Goal: Task Accomplishment & Management: Manage account settings

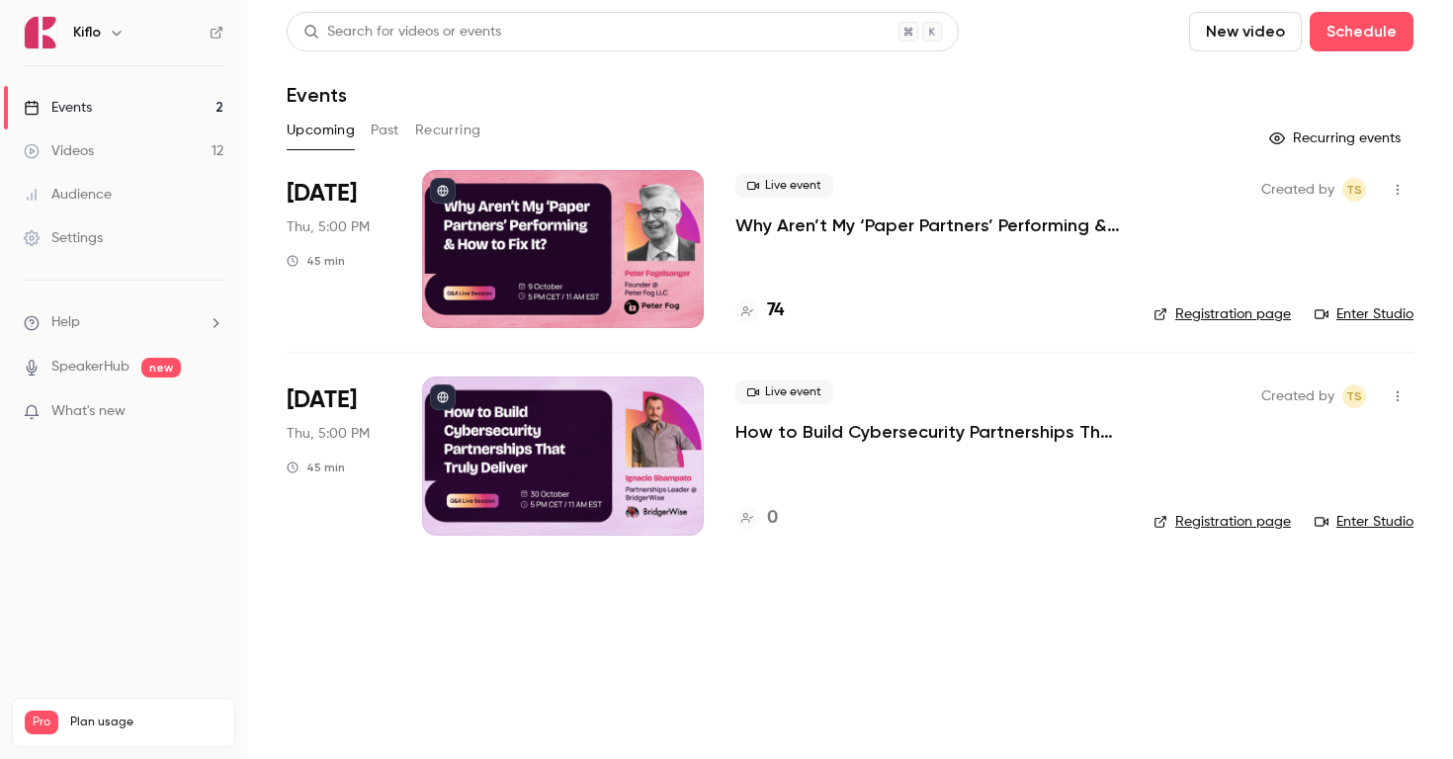
click at [383, 131] on button "Past" at bounding box center [385, 131] width 29 height 32
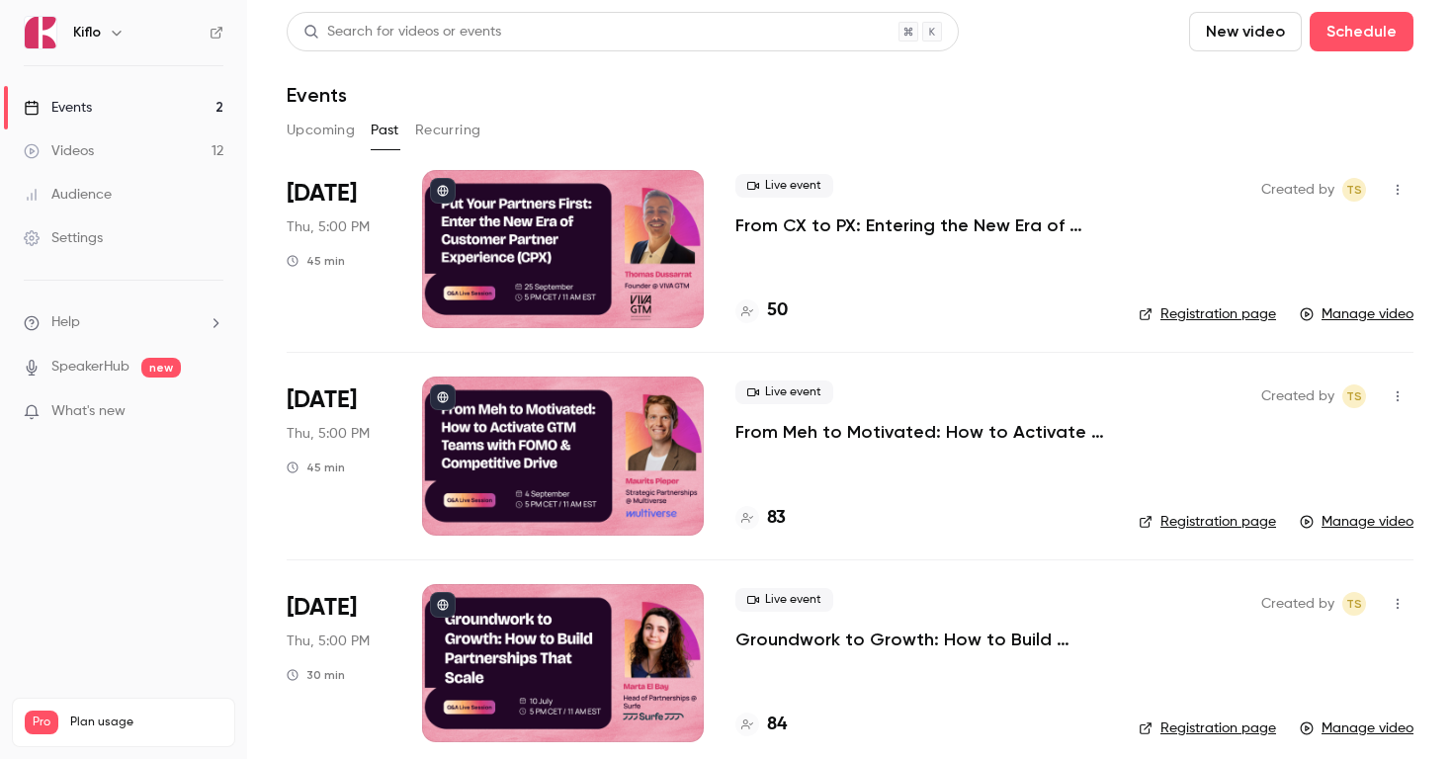
click at [318, 129] on button "Upcoming" at bounding box center [321, 131] width 68 height 32
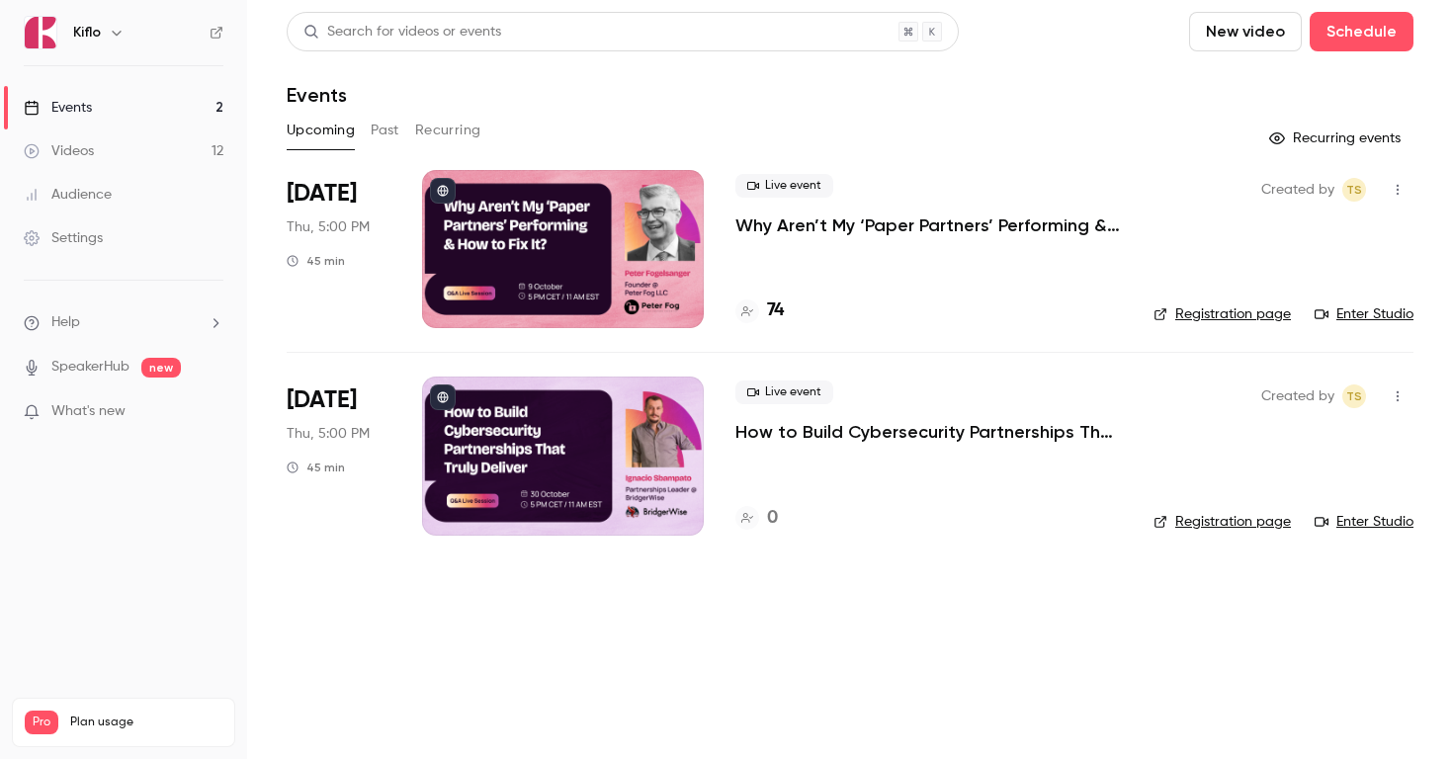
click at [380, 131] on button "Past" at bounding box center [385, 131] width 29 height 32
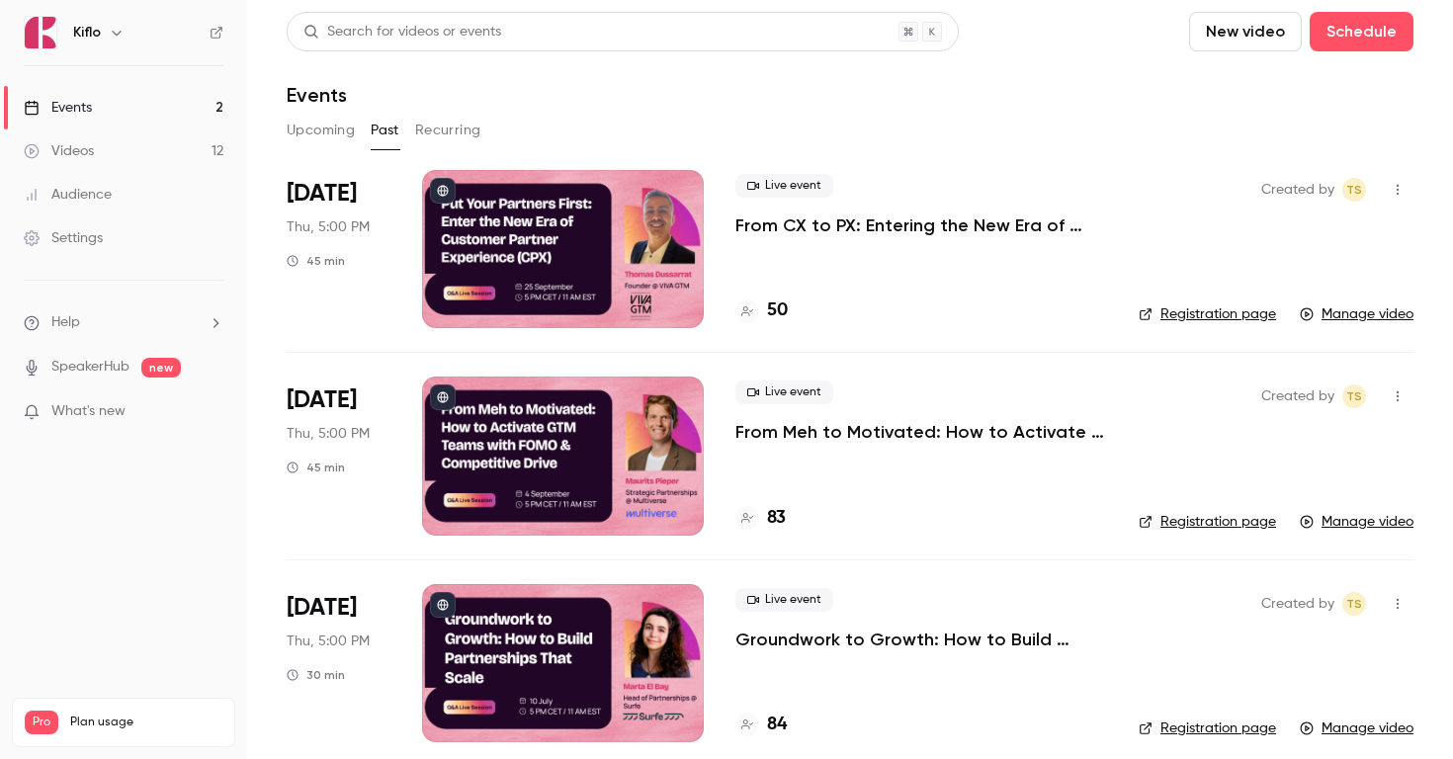
click at [889, 224] on p "From CX to PX: Entering the New Era of Partner Experience" at bounding box center [921, 226] width 372 height 24
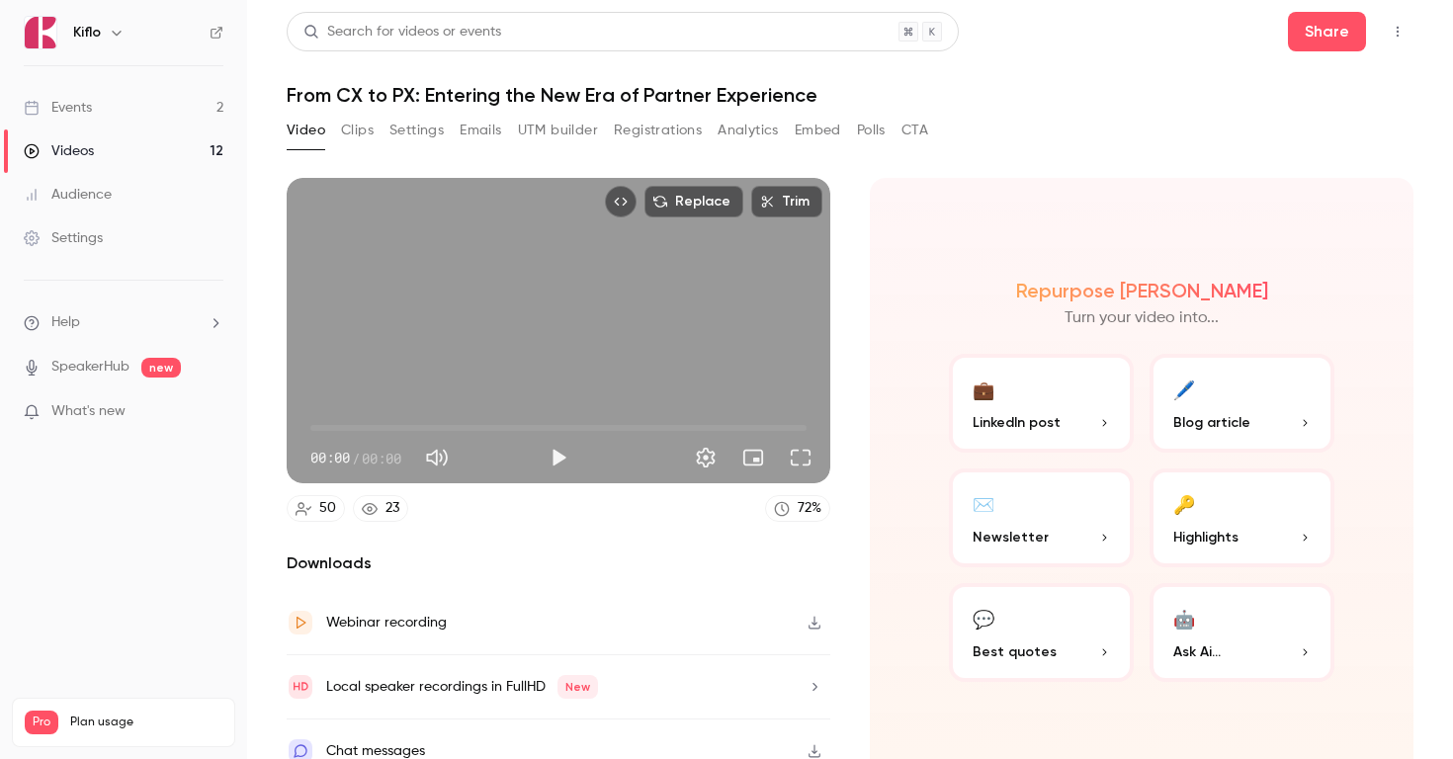
click at [655, 134] on button "Registrations" at bounding box center [658, 131] width 88 height 32
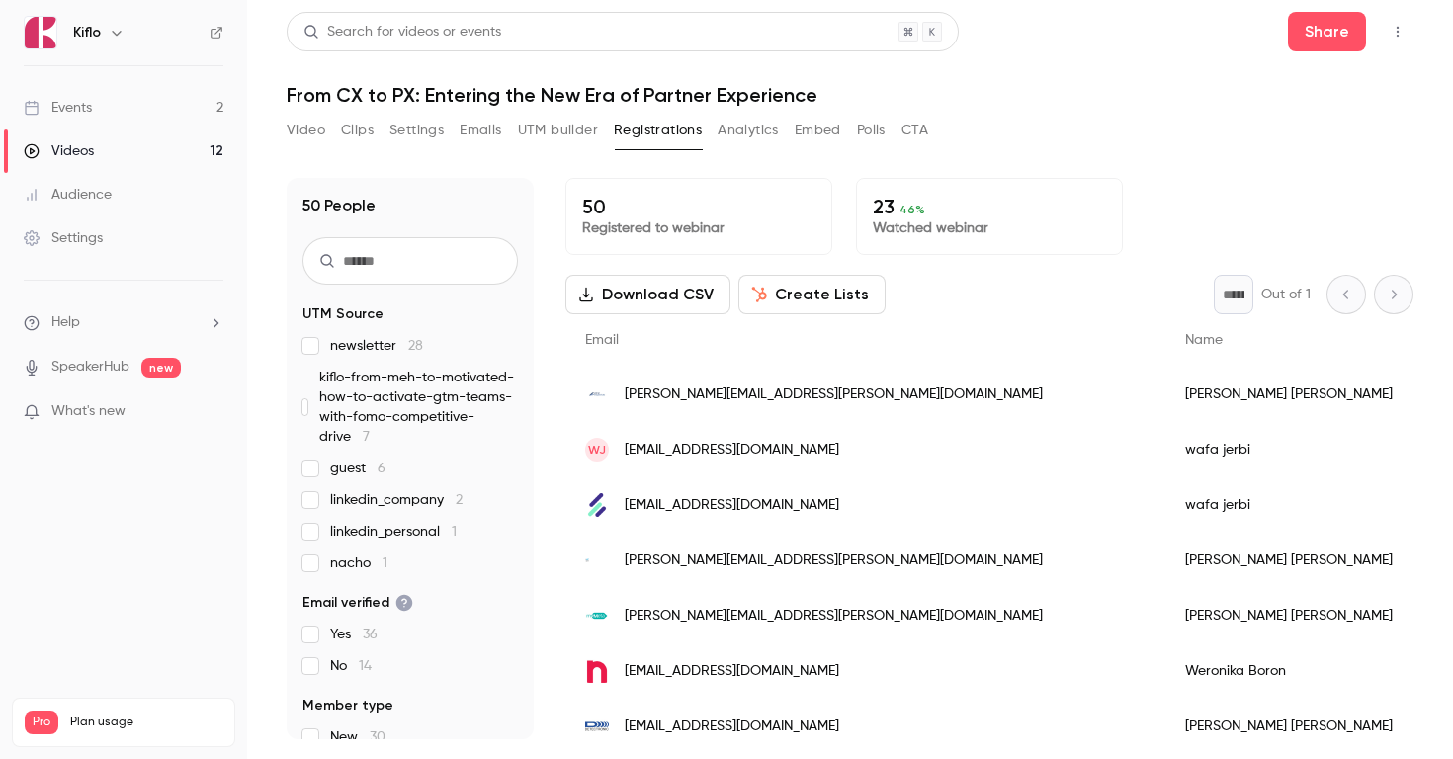
click at [671, 292] on button "Download CSV" at bounding box center [647, 295] width 165 height 40
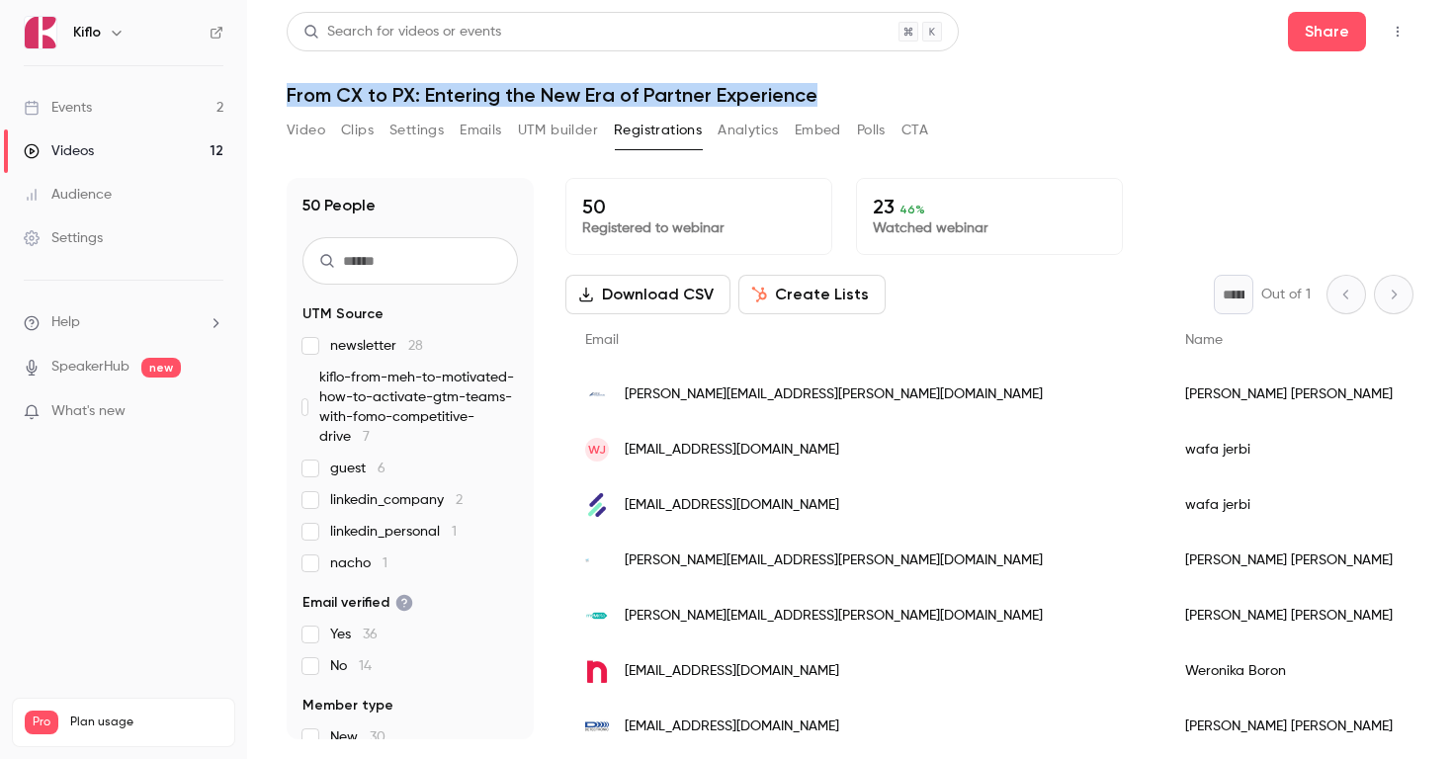
copy h1 "From CX to PX: Entering the New Era of Partner Experience"
drag, startPoint x: 813, startPoint y: 93, endPoint x: 323, endPoint y: 92, distance: 489.3
click at [323, 92] on h1 "From CX to PX: Entering the New Era of Partner Experience" at bounding box center [850, 95] width 1127 height 24
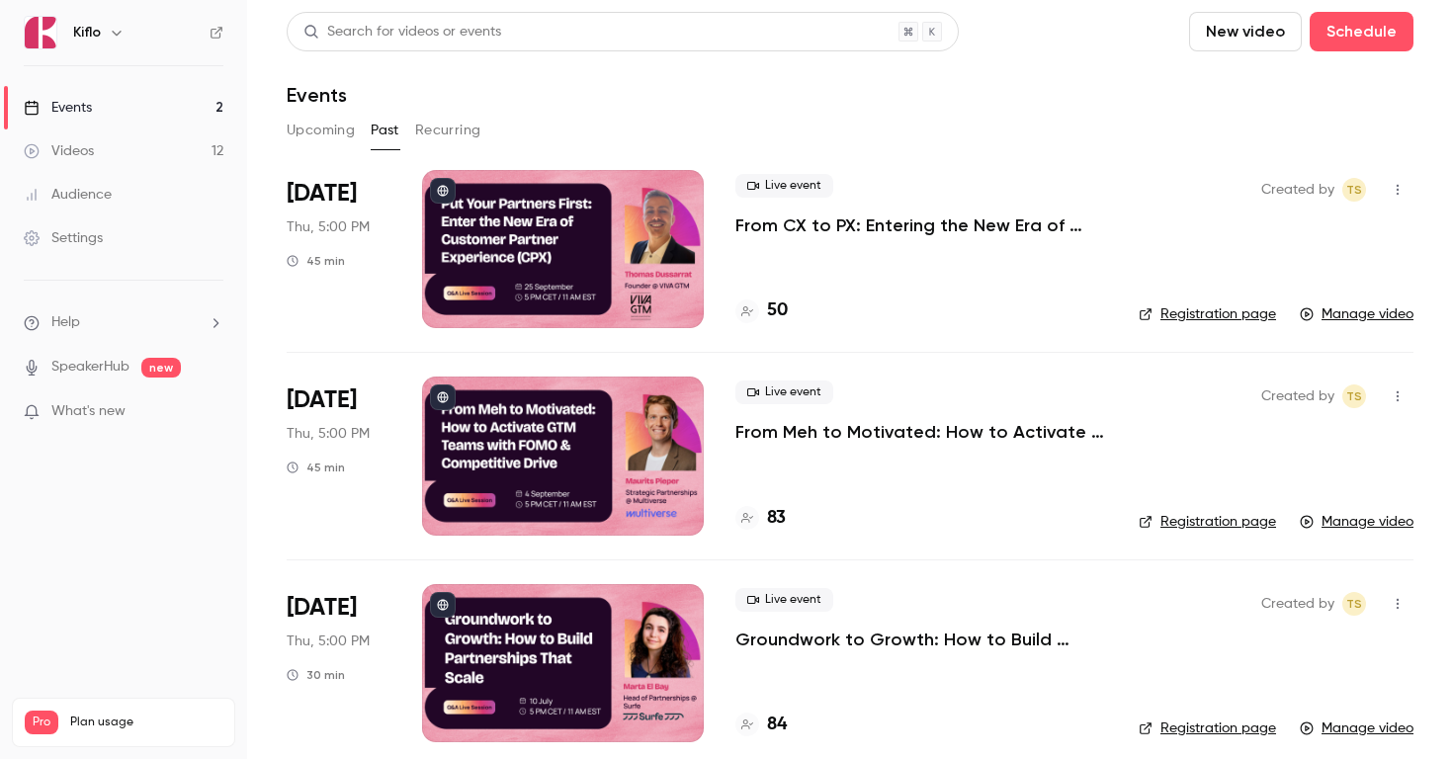
click at [920, 430] on p "From Meh to Motivated: How to Activate GTM Teams with FOMO & Competitive Drive" at bounding box center [921, 432] width 372 height 24
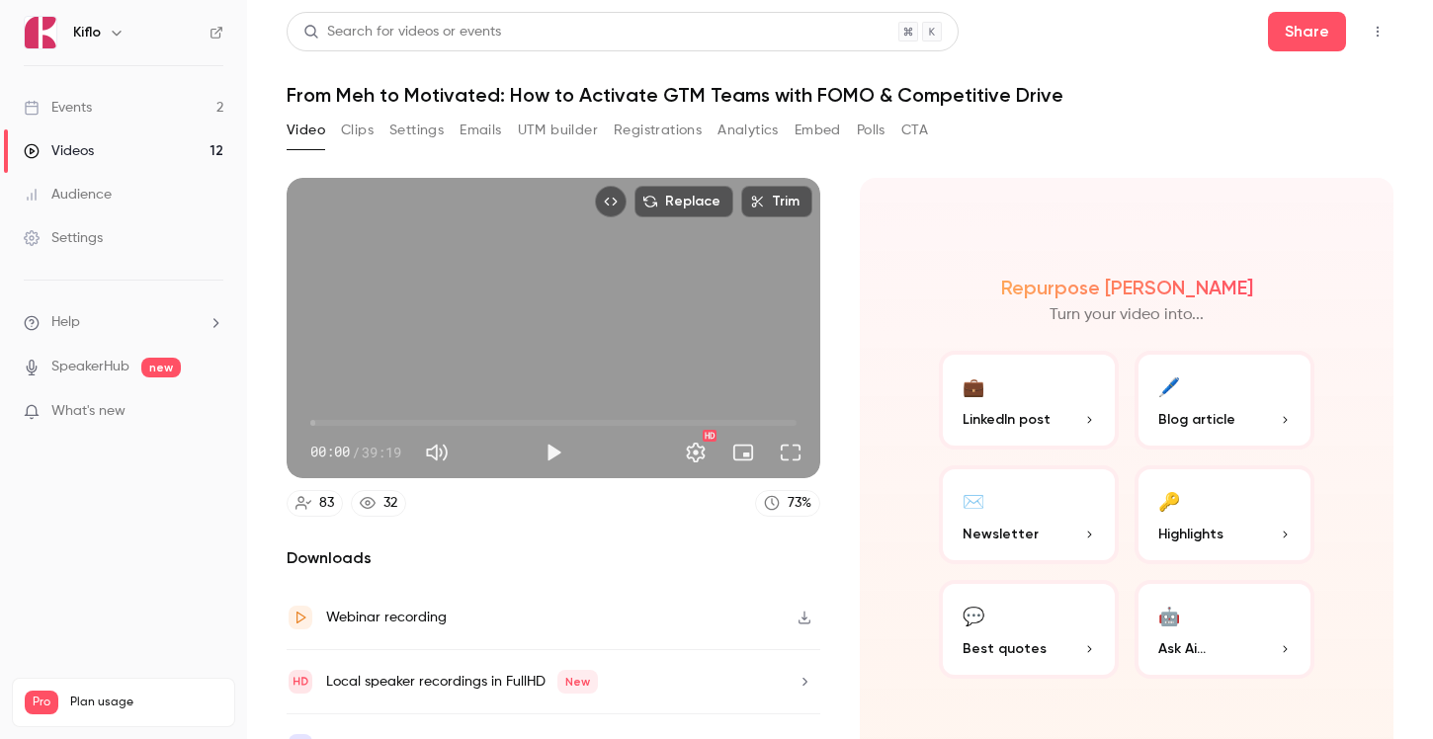
click at [747, 135] on button "Analytics" at bounding box center [748, 131] width 61 height 32
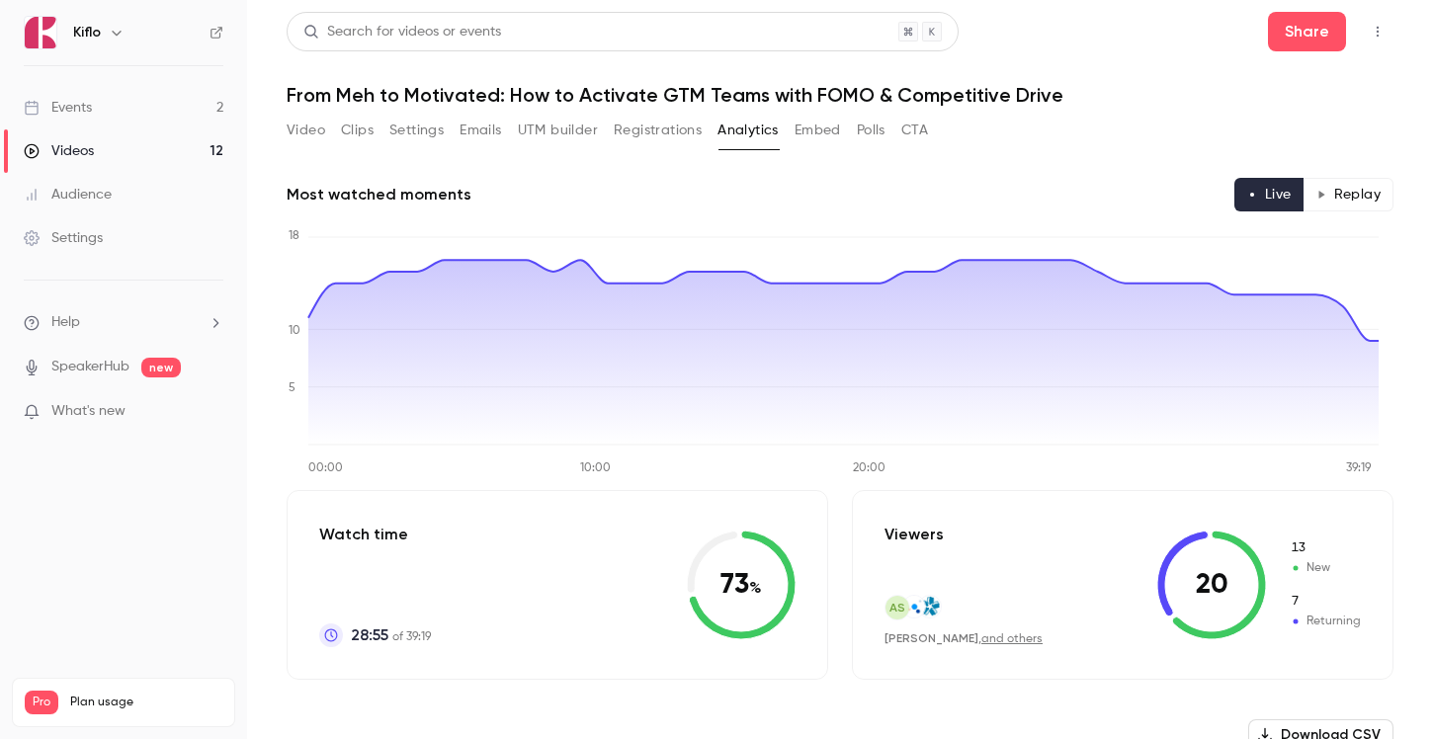
click at [657, 127] on button "Registrations" at bounding box center [658, 131] width 88 height 32
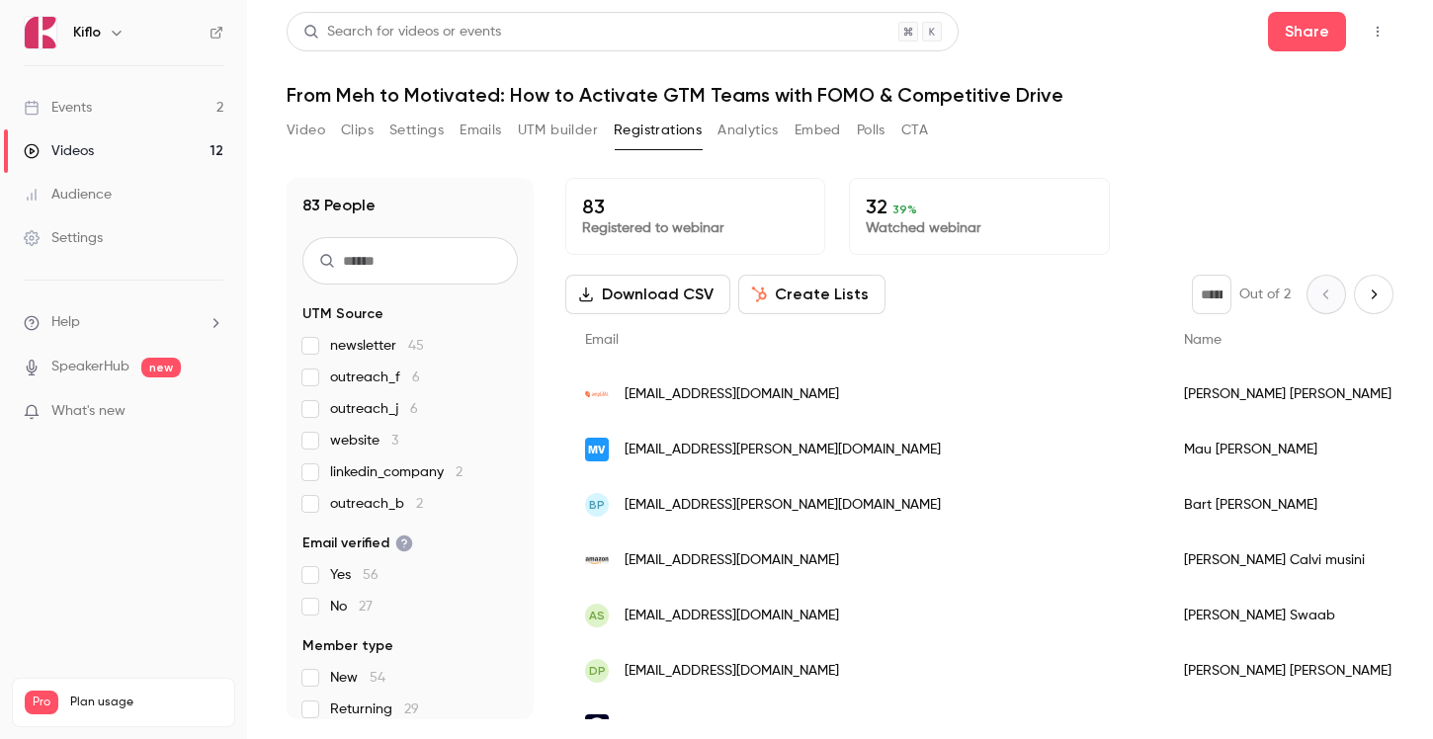
click at [754, 133] on button "Analytics" at bounding box center [748, 131] width 61 height 32
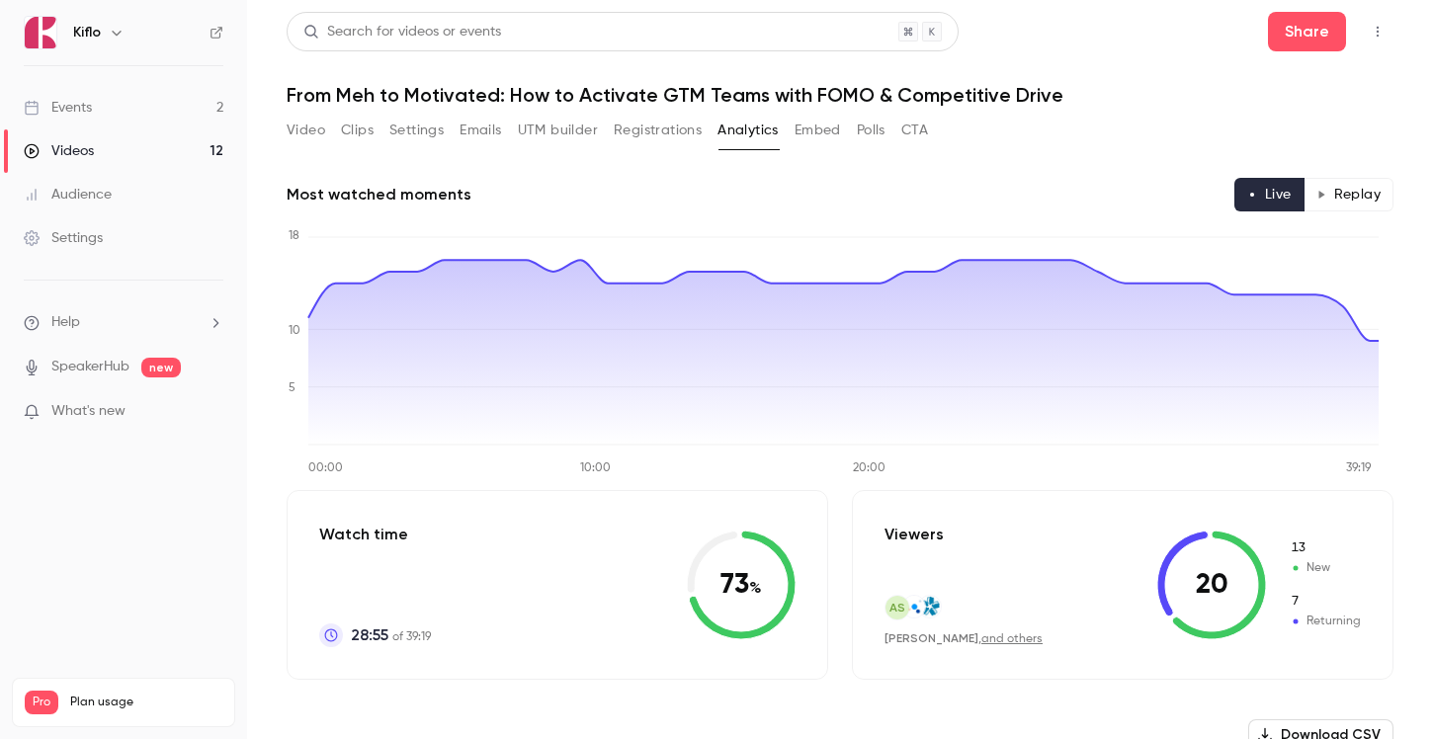
click at [1343, 194] on button "Replay" at bounding box center [1349, 195] width 90 height 34
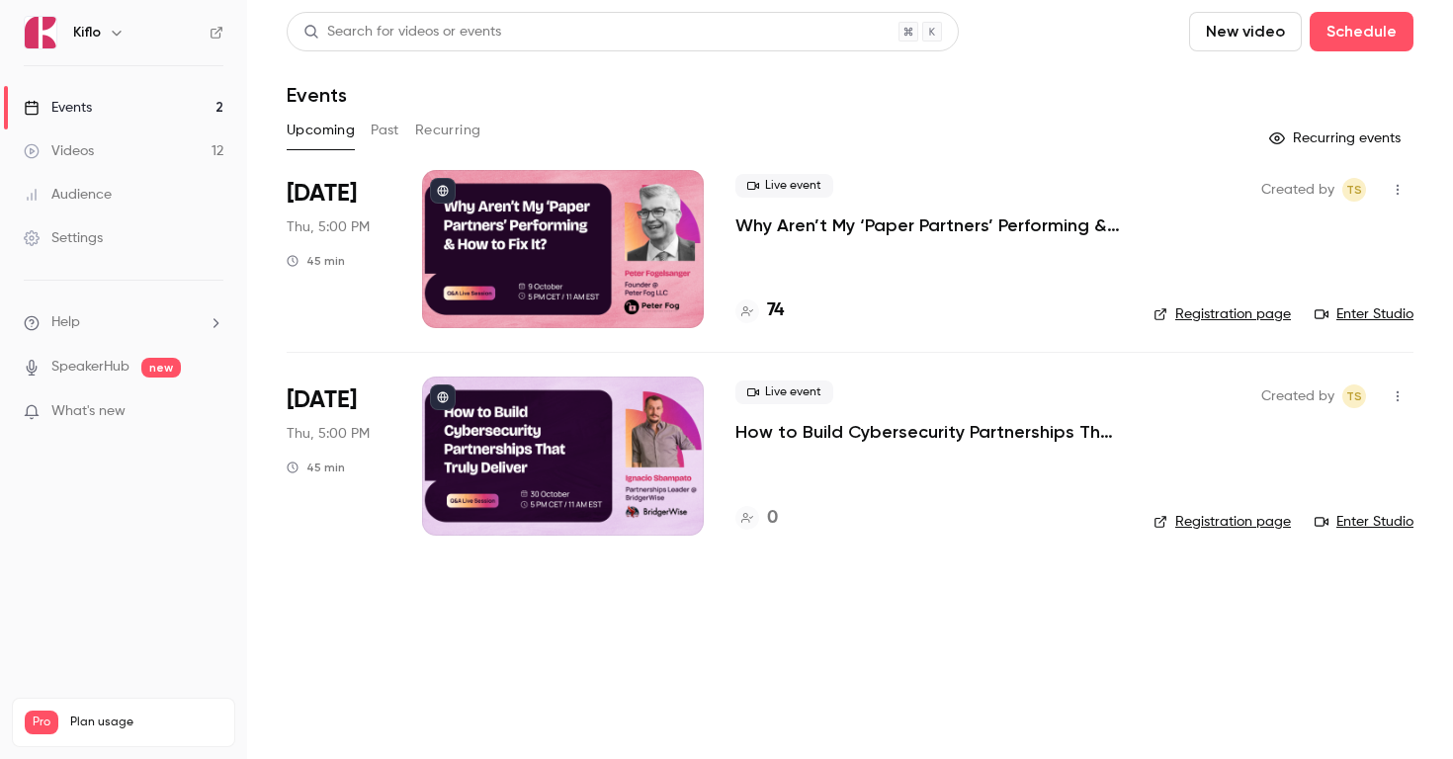
click at [388, 126] on button "Past" at bounding box center [385, 131] width 29 height 32
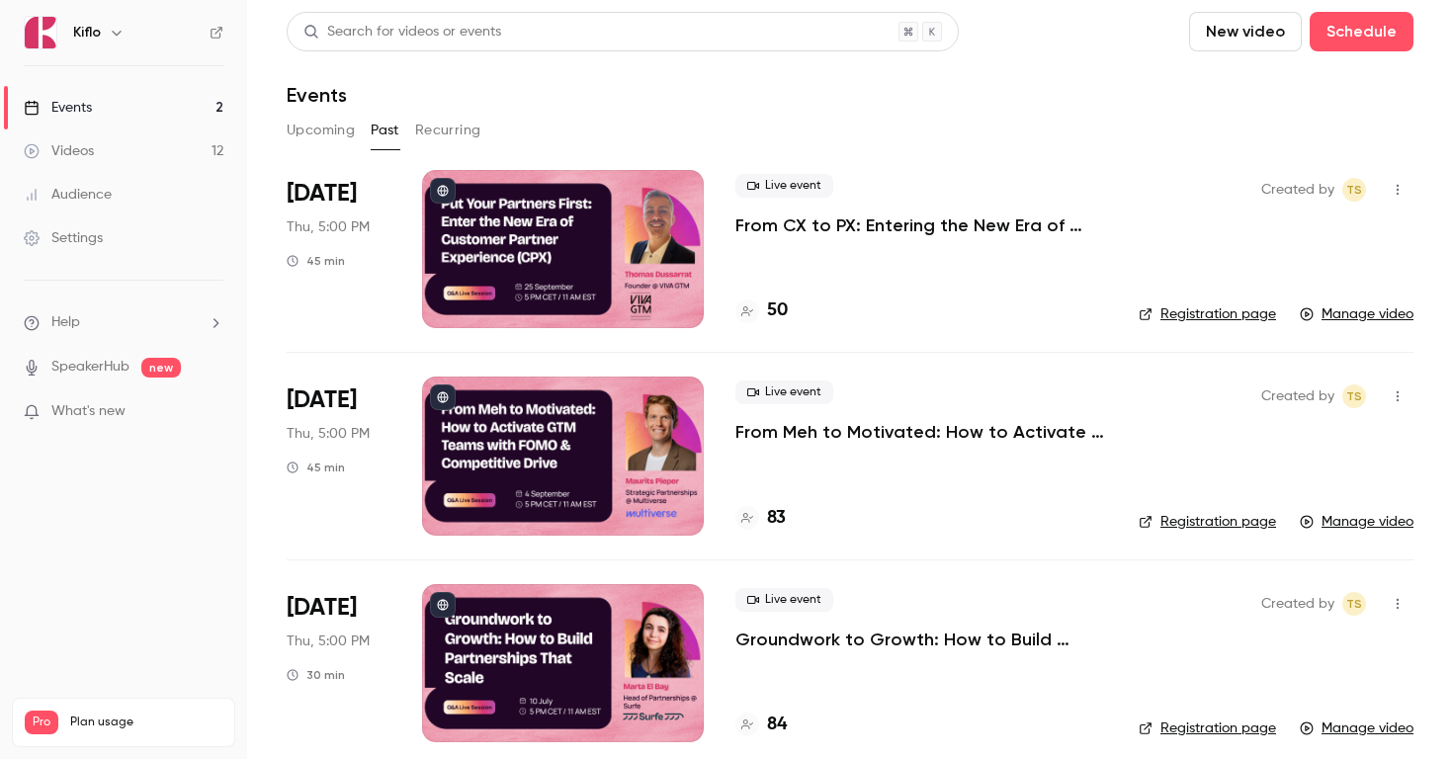
click at [848, 229] on p "From CX to PX: Entering the New Era of Partner Experience" at bounding box center [921, 226] width 372 height 24
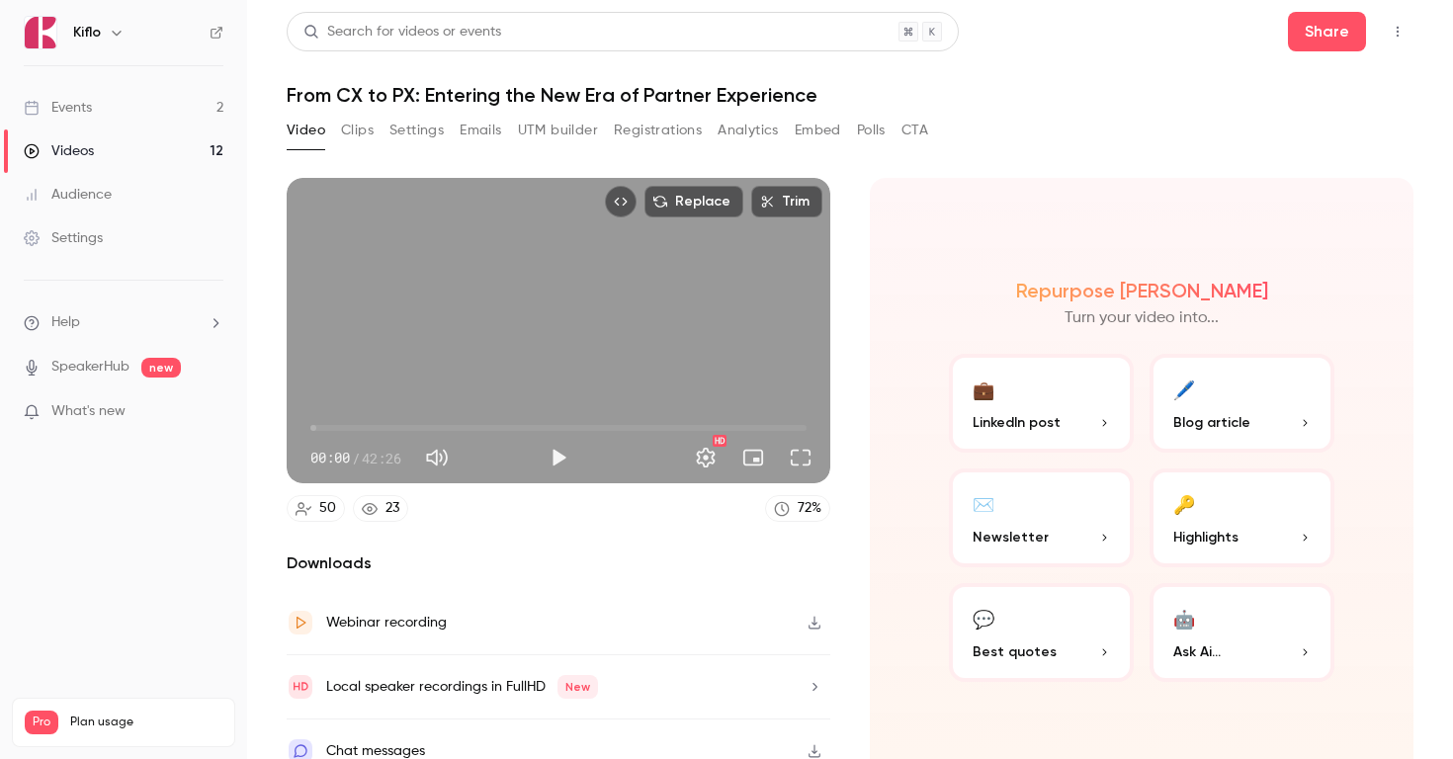
click at [363, 133] on button "Clips" at bounding box center [357, 131] width 33 height 32
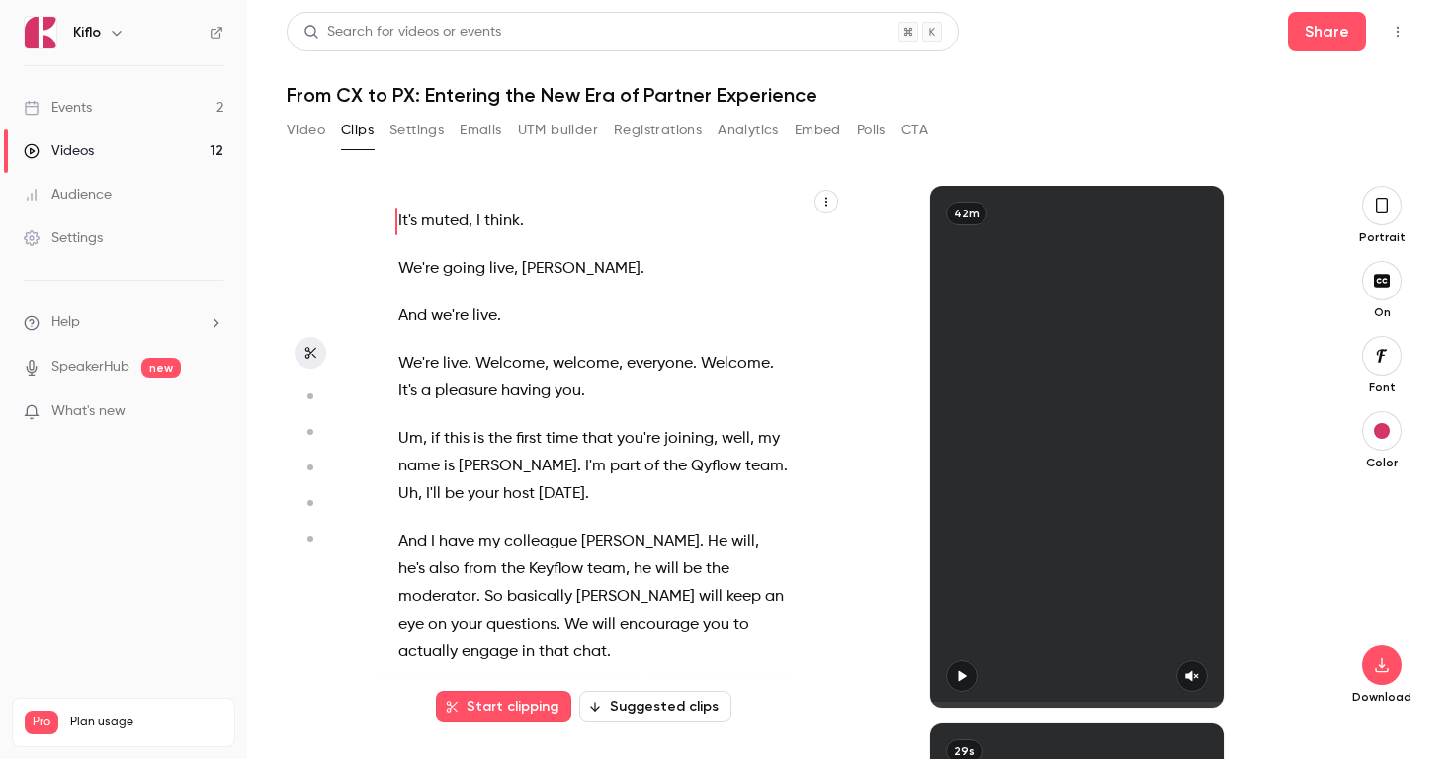
click at [413, 132] on button "Settings" at bounding box center [416, 131] width 54 height 32
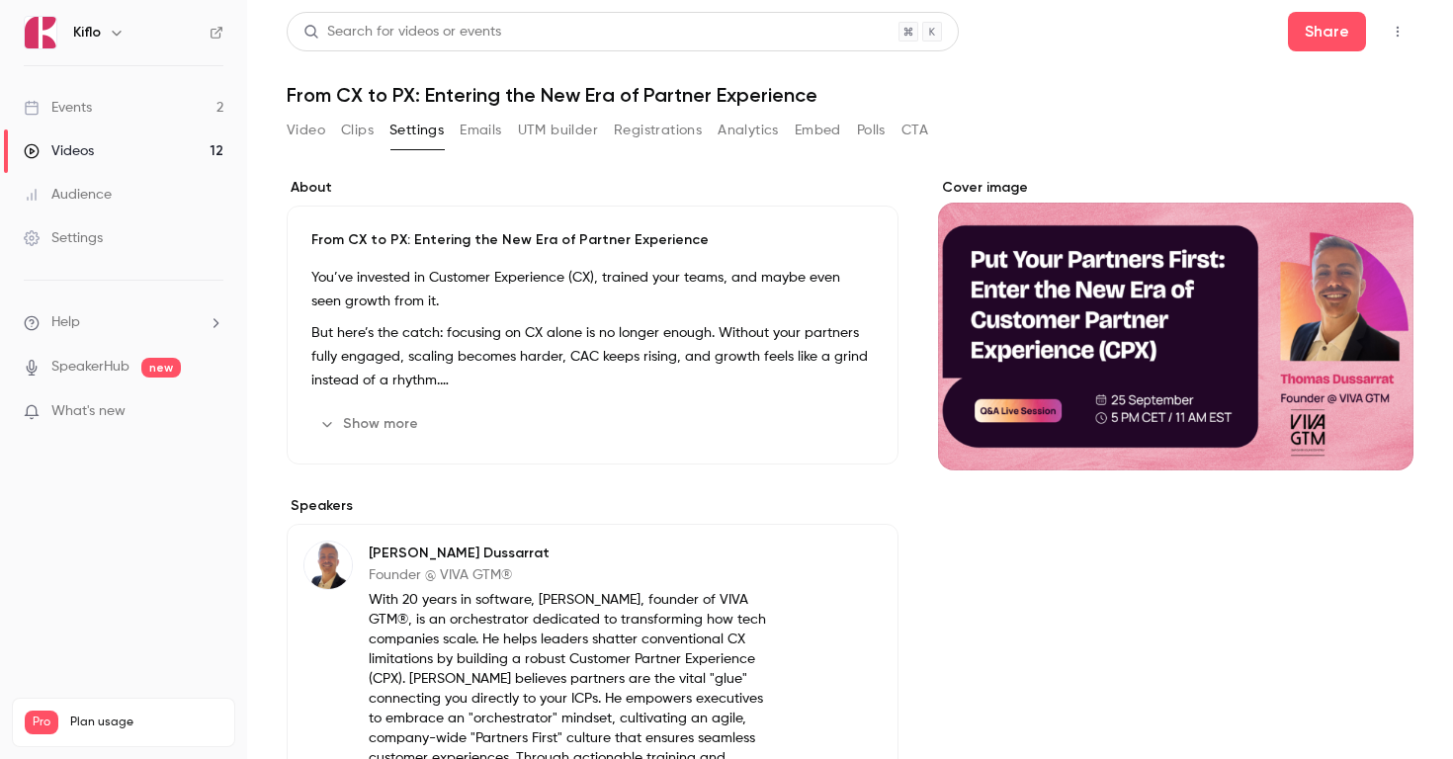
click at [485, 137] on button "Emails" at bounding box center [481, 131] width 42 height 32
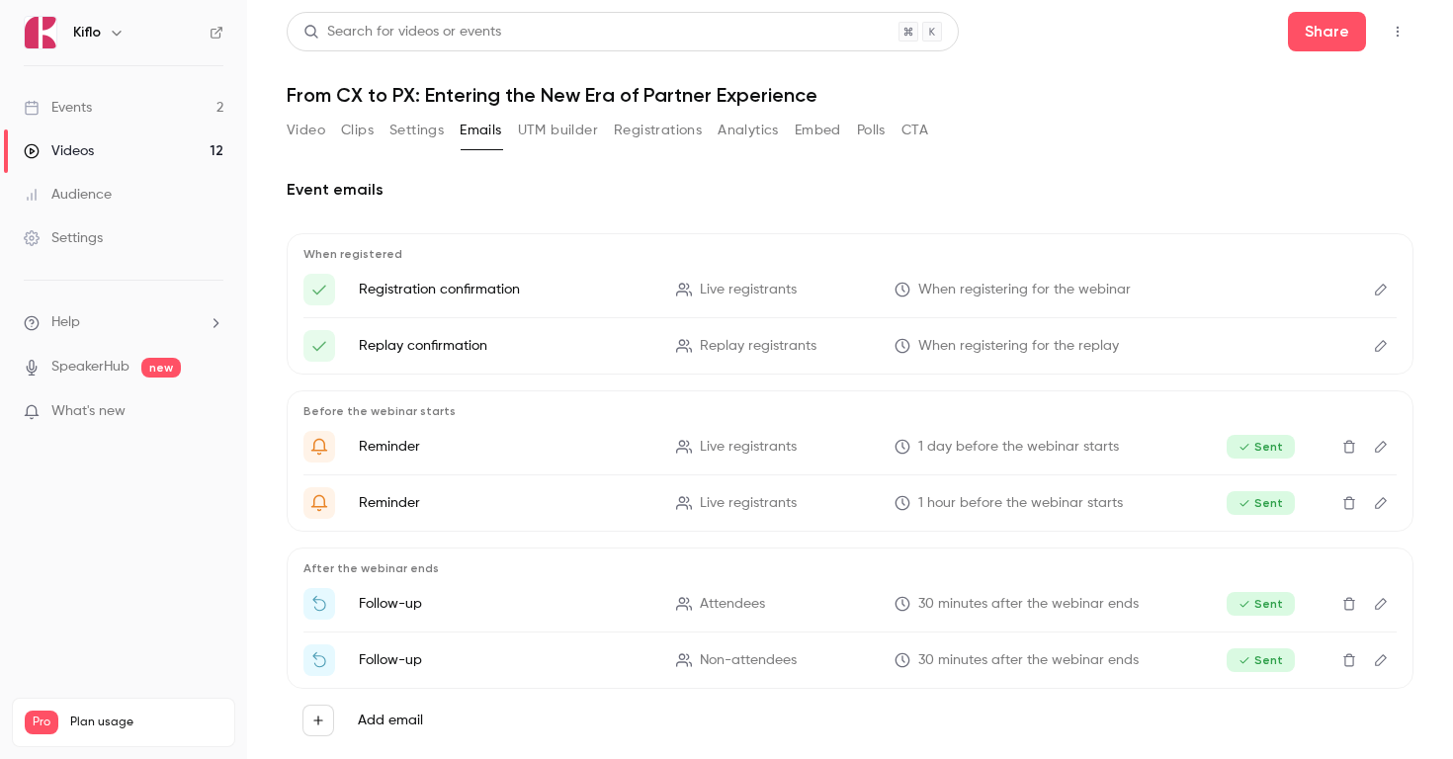
click at [668, 133] on button "Registrations" at bounding box center [658, 131] width 88 height 32
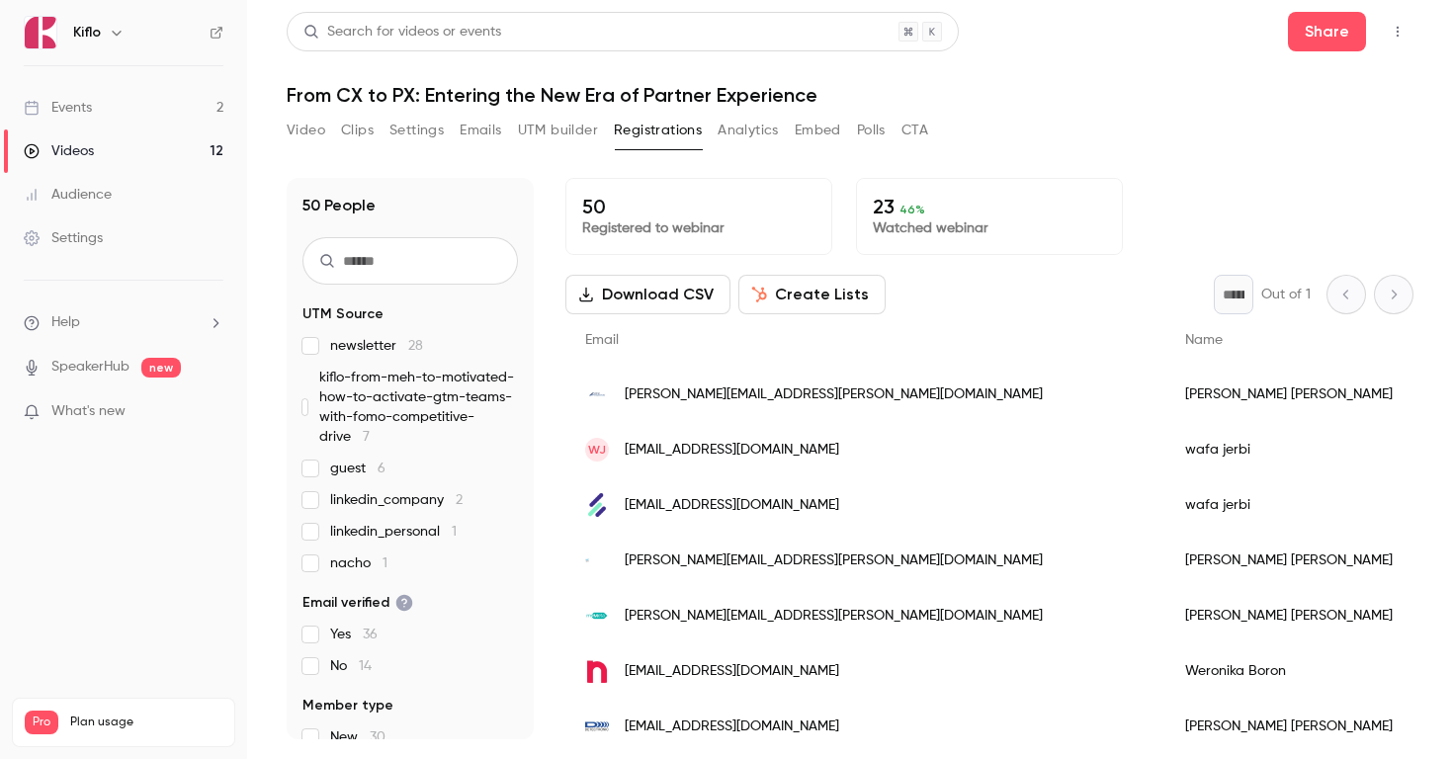
click at [748, 136] on button "Analytics" at bounding box center [748, 131] width 61 height 32
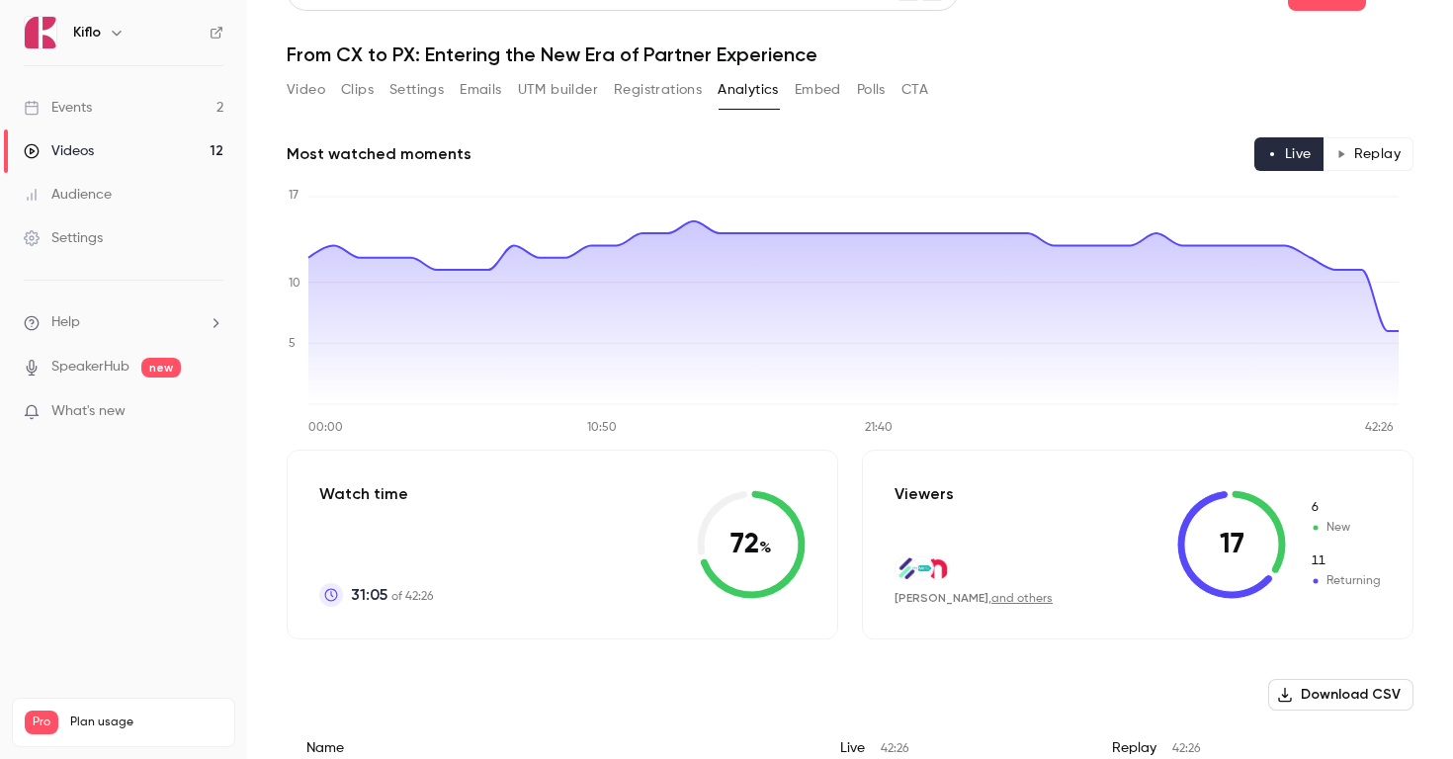
scroll to position [136, 0]
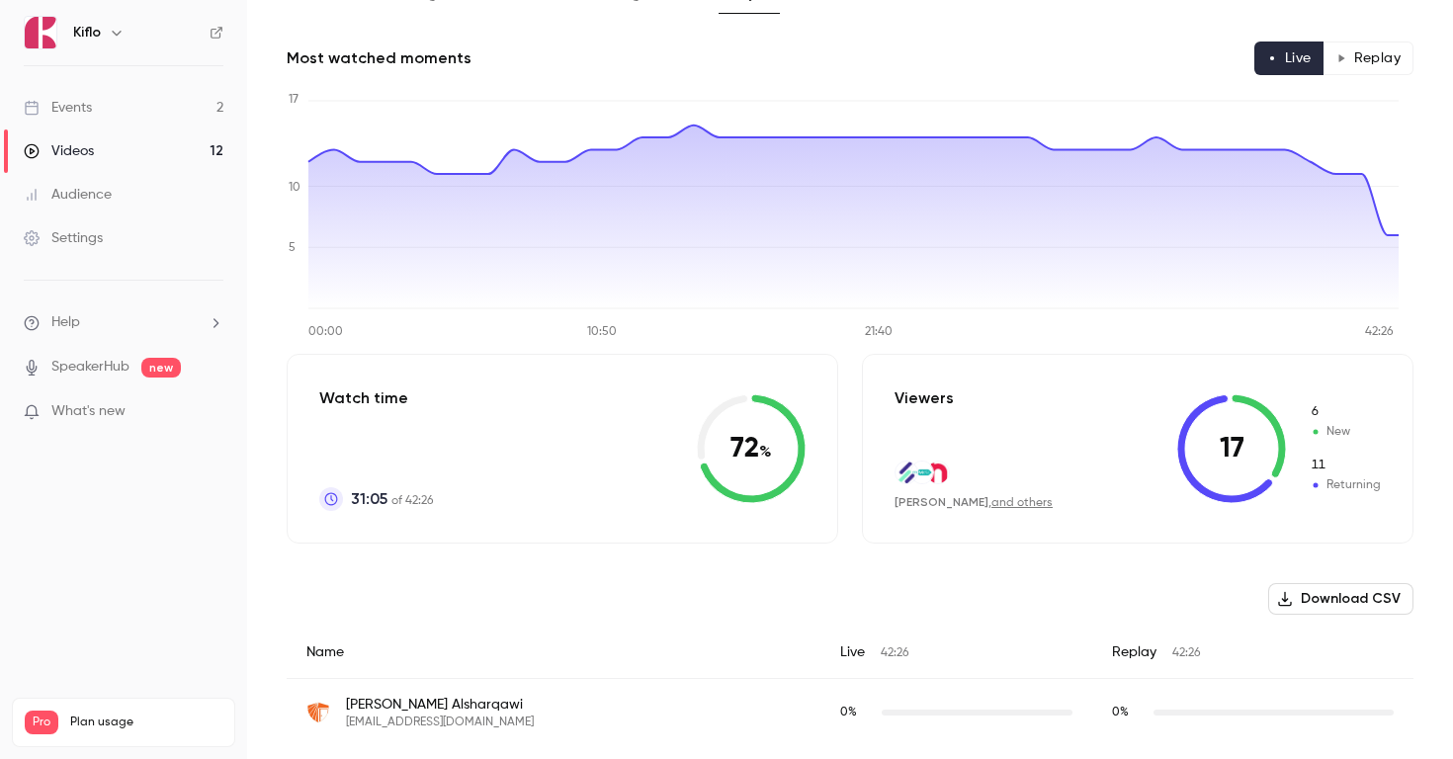
click at [1329, 598] on button "Download CSV" at bounding box center [1340, 599] width 145 height 32
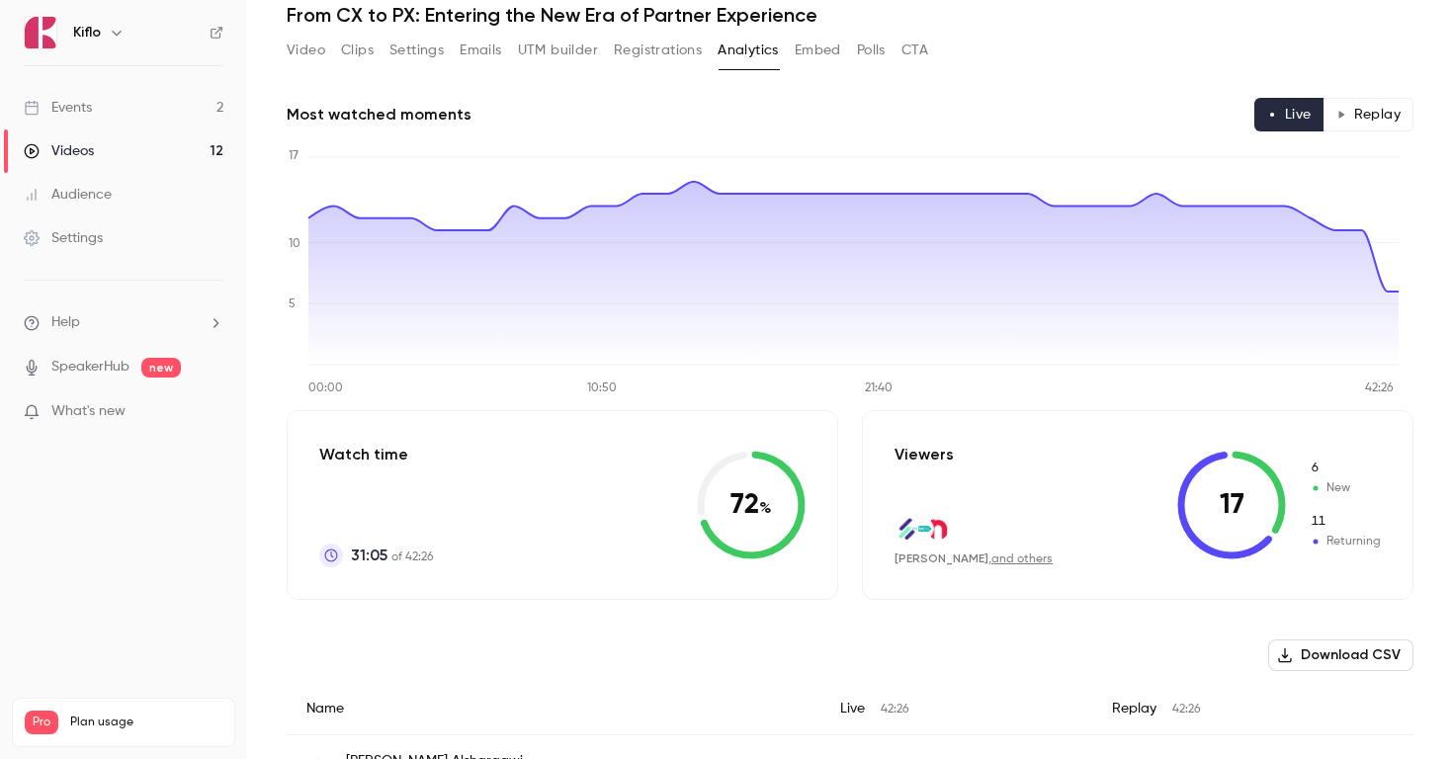
scroll to position [0, 0]
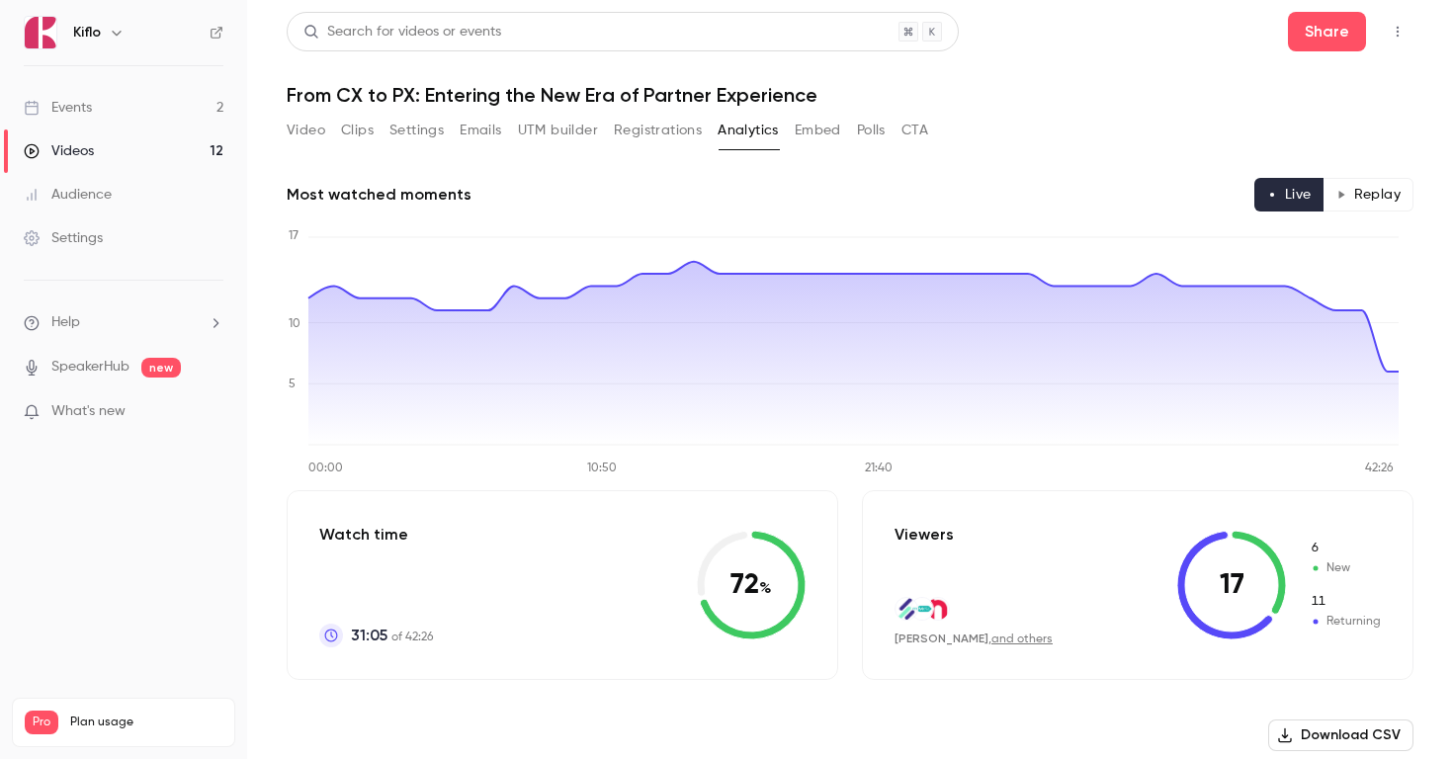
click at [823, 140] on button "Embed" at bounding box center [818, 131] width 46 height 32
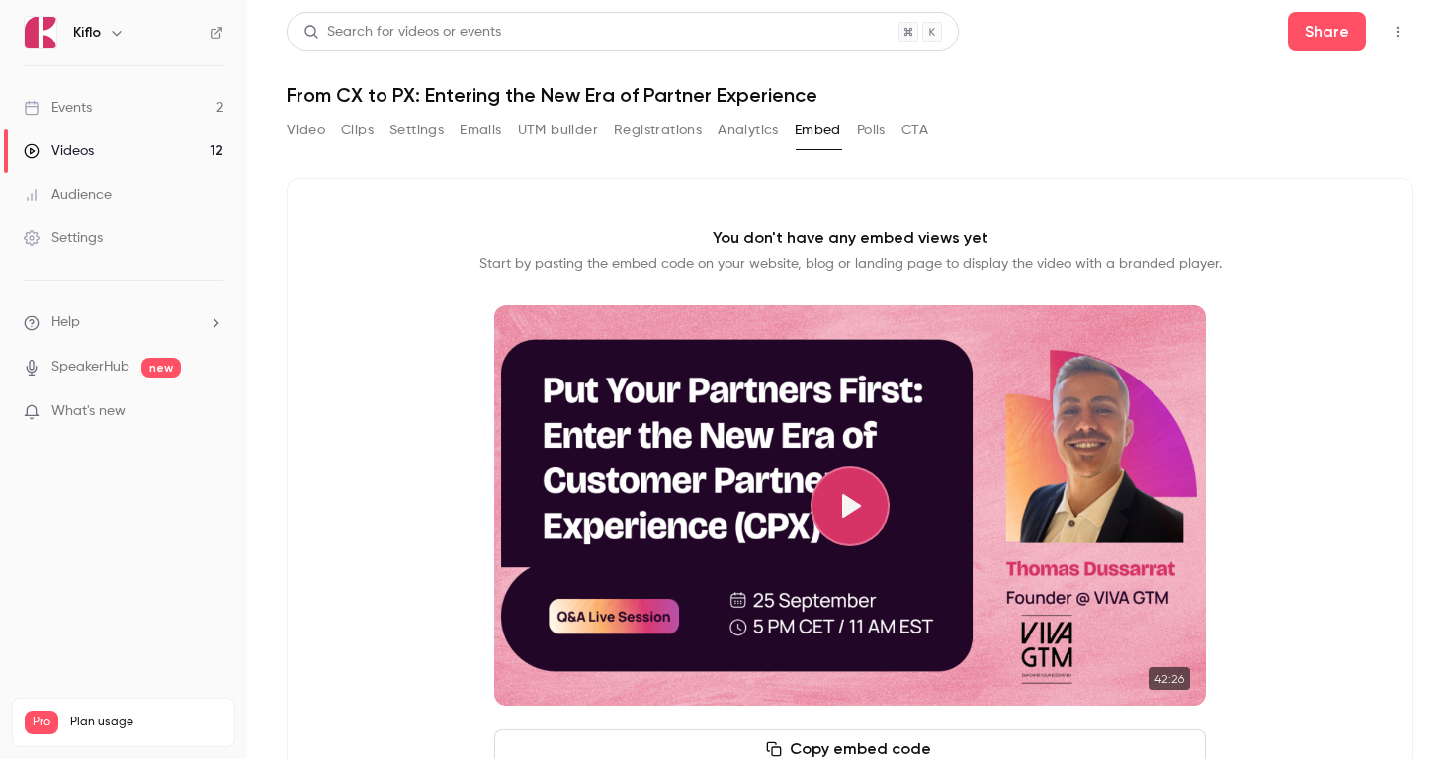
click at [875, 126] on button "Polls" at bounding box center [871, 131] width 29 height 32
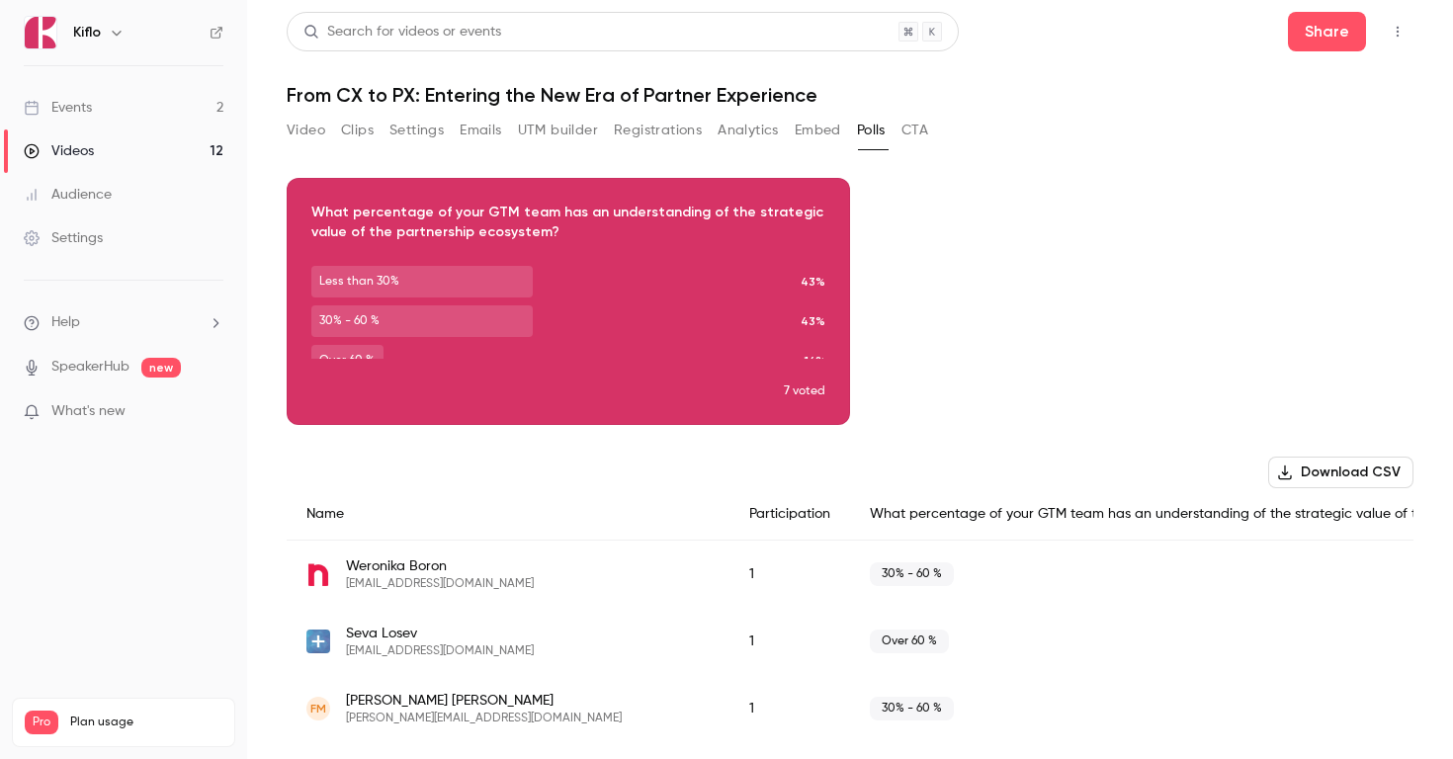
click at [920, 129] on button "CTA" at bounding box center [915, 131] width 27 height 32
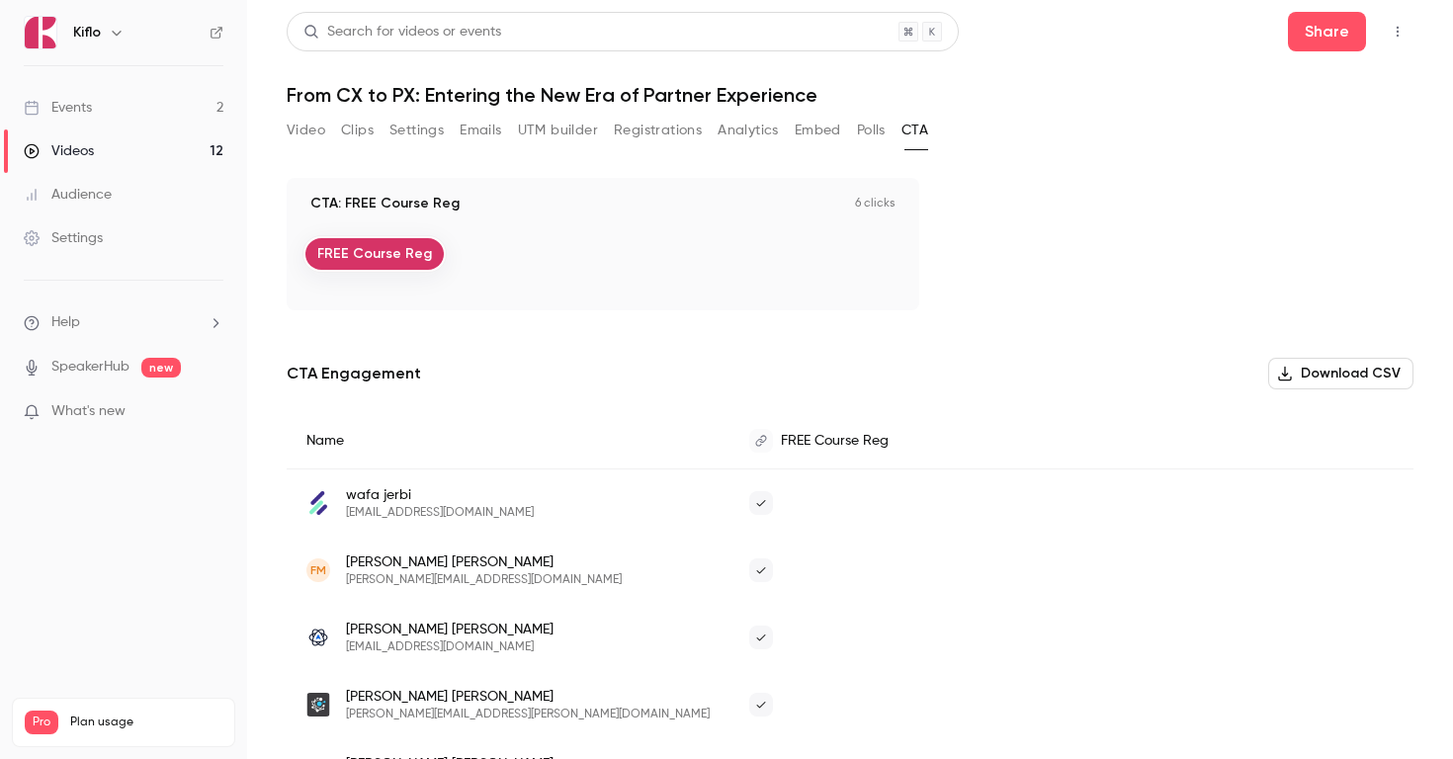
click at [876, 138] on button "Polls" at bounding box center [871, 131] width 29 height 32
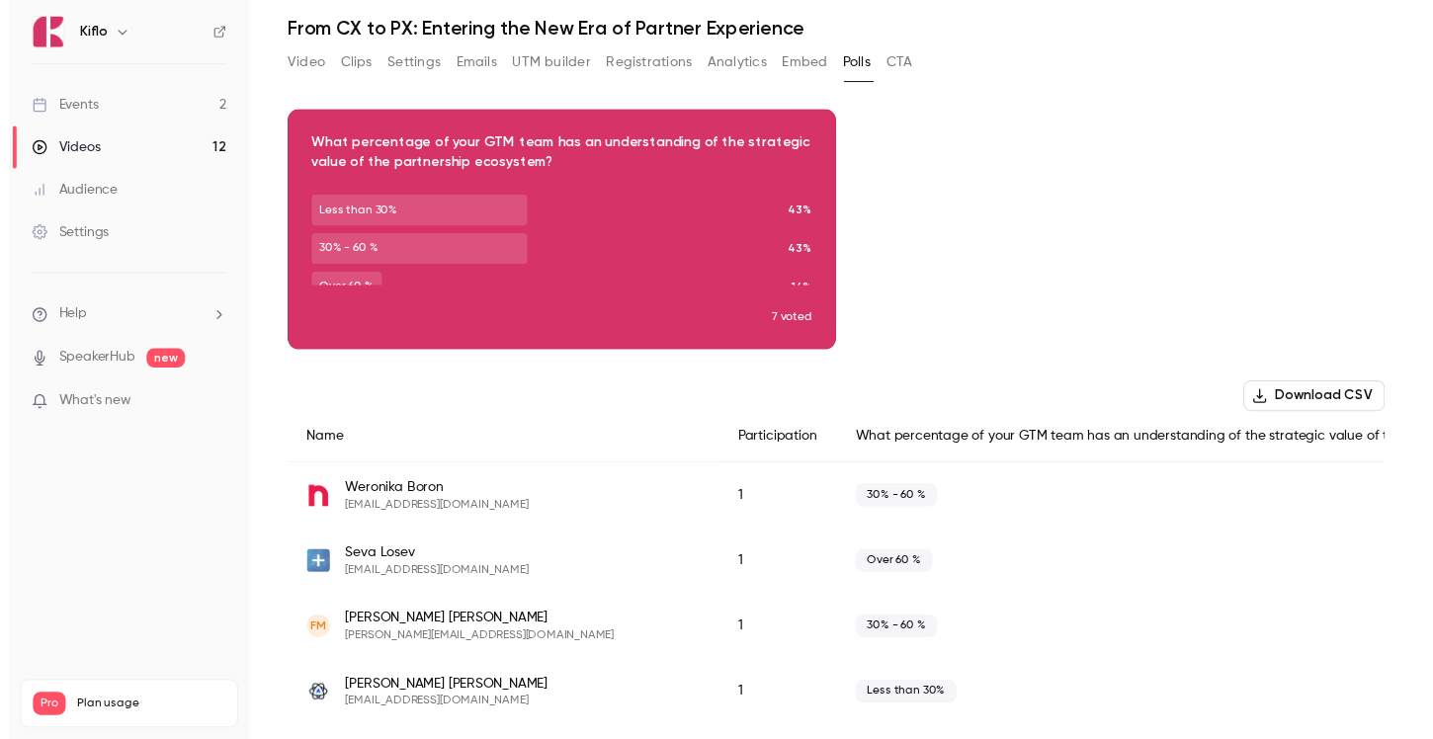
scroll to position [36, 0]
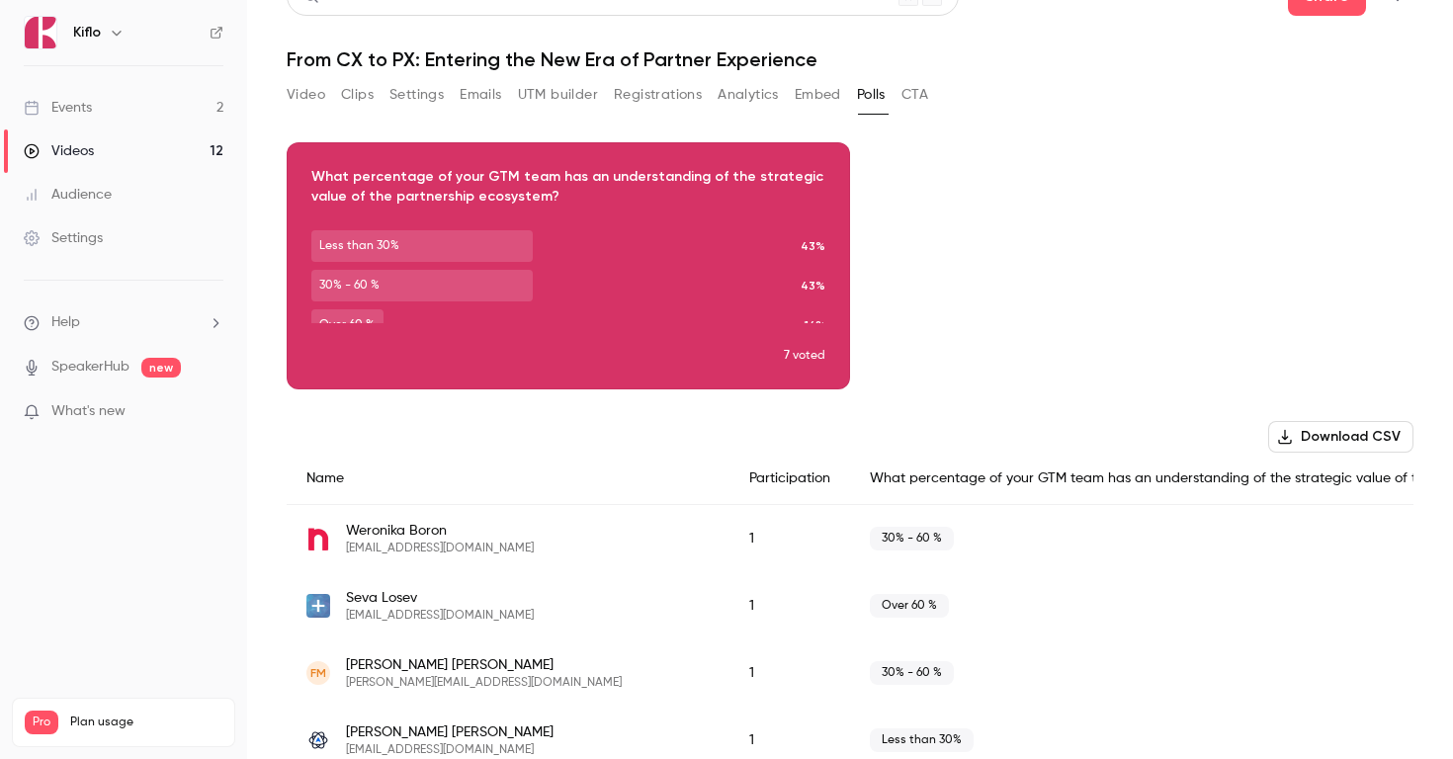
click at [908, 100] on button "CTA" at bounding box center [915, 95] width 27 height 32
